Goal: Transaction & Acquisition: Subscribe to service/newsletter

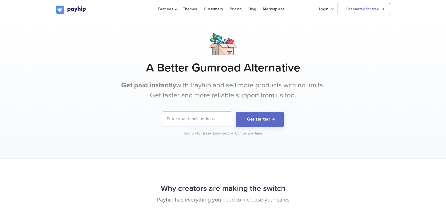
click at [203, 119] on input "email" at bounding box center [197, 119] width 70 height 15
click at [171, 117] on input "email" at bounding box center [197, 119] width 70 height 15
click at [253, 120] on button "Get started" at bounding box center [260, 119] width 48 height 15
type input "[EMAIL_ADDRESS][DOMAIN_NAME]"
click at [236, 112] on button "Get started" at bounding box center [260, 119] width 48 height 15
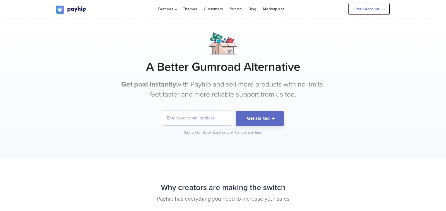
click at [365, 11] on link "Your Account" at bounding box center [369, 9] width 42 height 12
